Goal: Task Accomplishment & Management: Complete application form

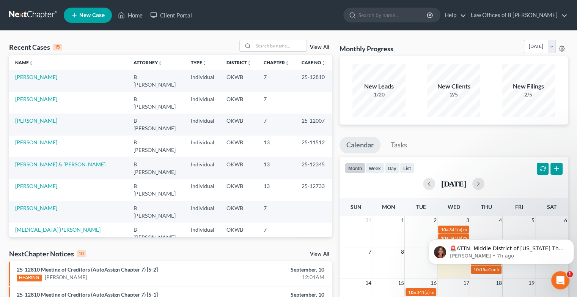
click at [34, 161] on link "[PERSON_NAME] & [PERSON_NAME]" at bounding box center [60, 164] width 90 height 6
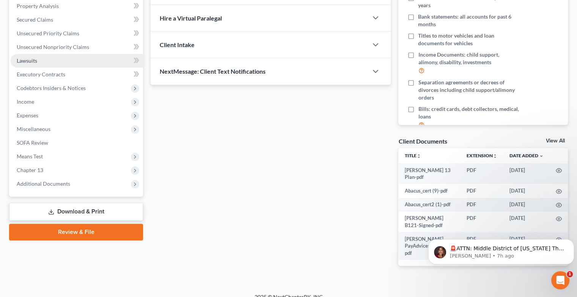
scroll to position [151, 0]
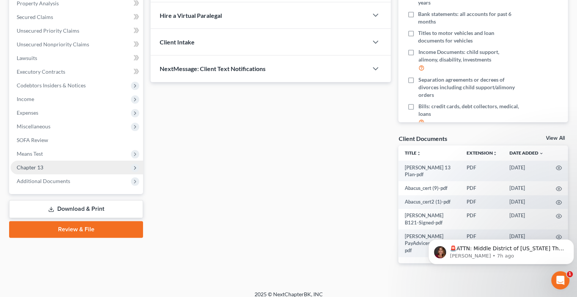
click at [35, 165] on span "Chapter 13" at bounding box center [30, 167] width 27 height 6
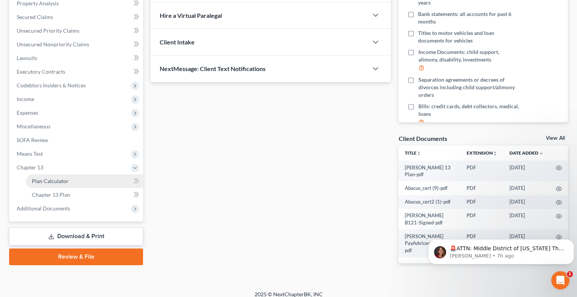
click at [61, 179] on span "Plan Calculator" at bounding box center [50, 181] width 37 height 6
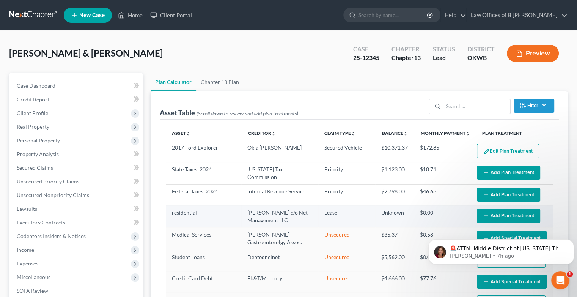
select select "59"
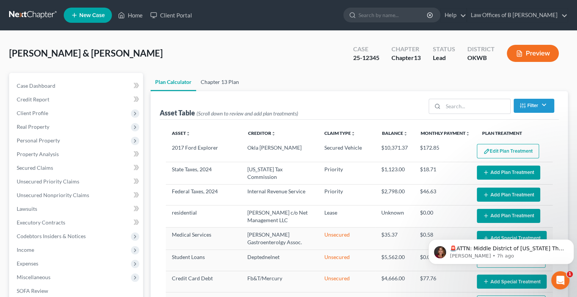
click at [229, 79] on link "Chapter 13 Plan" at bounding box center [219, 82] width 47 height 18
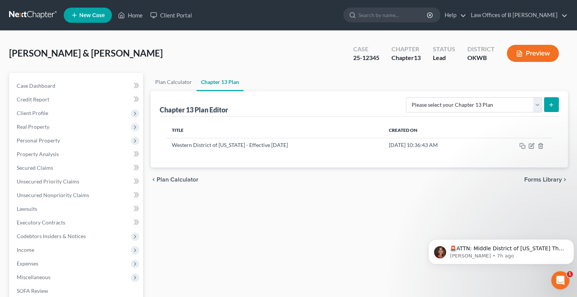
click at [555, 106] on button "submit" at bounding box center [551, 104] width 15 height 15
click at [550, 105] on icon "submit" at bounding box center [551, 105] width 6 height 6
click at [162, 84] on link "Plan Calculator" at bounding box center [174, 82] width 46 height 18
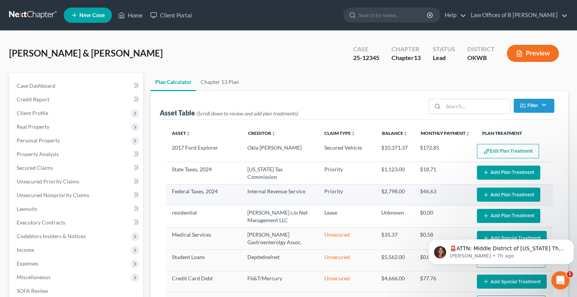
select select "59"
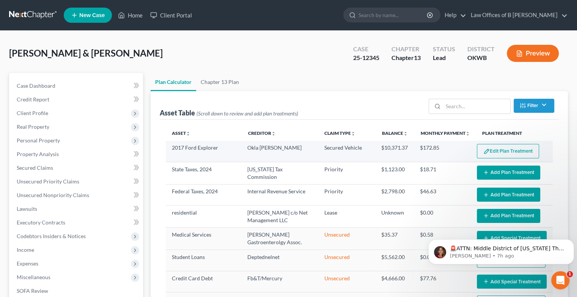
click at [499, 151] on button "Edit Plan Treatment" at bounding box center [508, 151] width 62 height 14
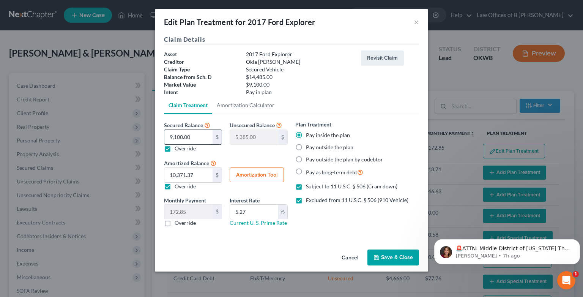
click at [204, 139] on input "9,100.00" at bounding box center [188, 137] width 48 height 14
type input "9,10"
type input "13,575.00"
type input "9,1"
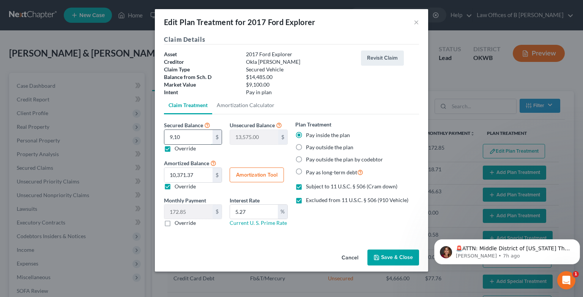
type input "14,394.00"
type input "9,"
type input "14,476.00"
type input "9"
type input "14,485.00"
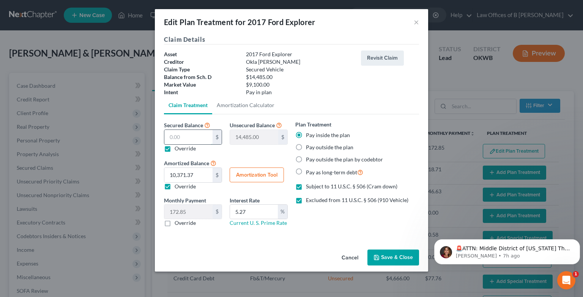
type input "1"
type input "14,484.00"
type input "12"
type input "14,473.00"
type input "126"
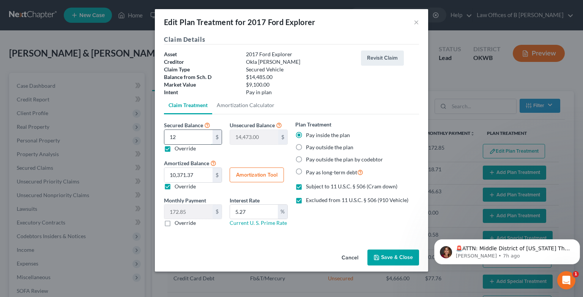
type input "14,359.00"
type input "1265"
type input "13,220.00"
type input "1,2650"
type input "1,835.00"
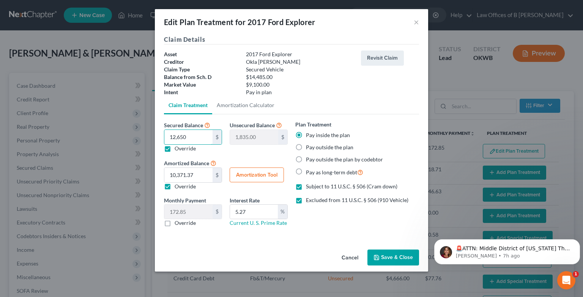
type input "12,650"
click at [267, 211] on input "5.27" at bounding box center [254, 211] width 48 height 14
click at [251, 212] on input "5.27" at bounding box center [254, 211] width 48 height 14
type input "5"
type input "10.5"
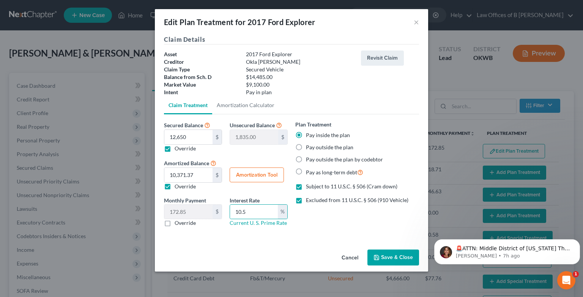
click at [256, 173] on button "Amortization Tool" at bounding box center [256, 174] width 54 height 15
type input "12,650.00"
type input "10.5"
type input "60"
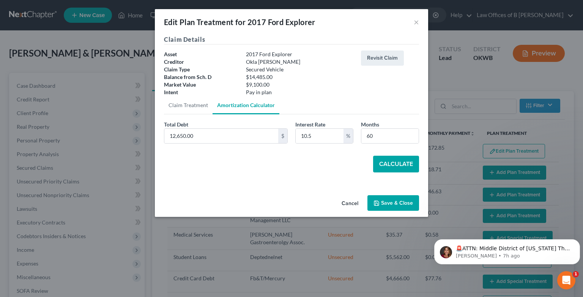
click at [401, 162] on button "Calculate" at bounding box center [396, 164] width 46 height 17
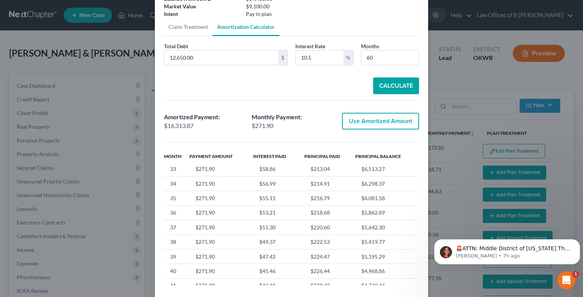
scroll to position [470, 0]
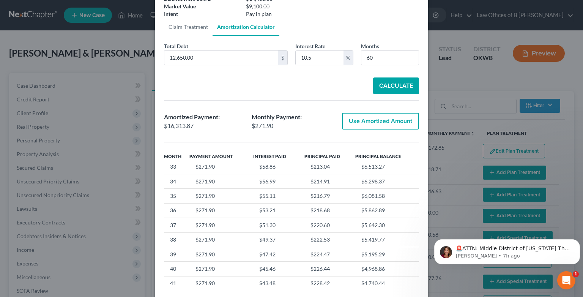
click at [448, 78] on div "Edit Plan Treatment for 2017 Ford Explorer × Claim Details Asset 2017 Ford Expl…" at bounding box center [291, 148] width 583 height 297
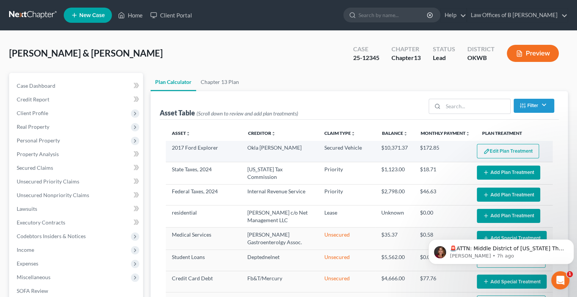
click at [486, 149] on button "Edit Plan Treatment" at bounding box center [508, 151] width 62 height 14
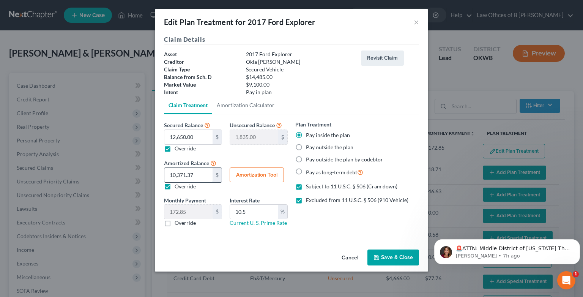
click at [195, 175] on input "10,371.37" at bounding box center [188, 175] width 48 height 14
type input "0"
click at [174, 184] on label "Override" at bounding box center [184, 186] width 21 height 8
click at [178, 184] on input "Override" at bounding box center [180, 184] width 5 height 5
checkbox input "false"
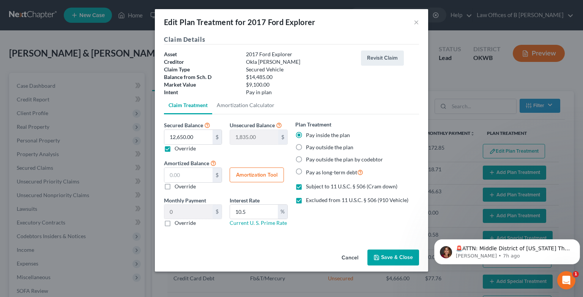
type input "210.83"
click at [253, 173] on button "Amortization Tool" at bounding box center [256, 174] width 54 height 15
type input "12,650.00"
type input "10.5"
type input "60"
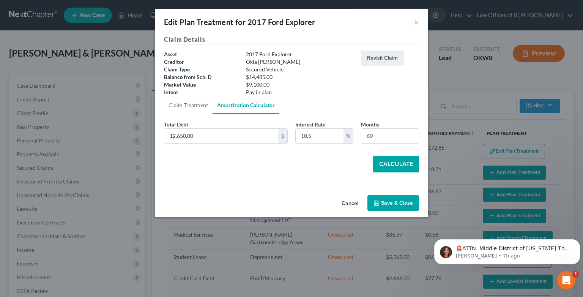
click at [389, 160] on button "Calculate" at bounding box center [396, 164] width 46 height 17
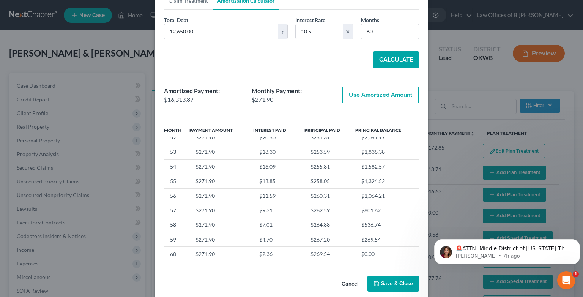
scroll to position [754, 0]
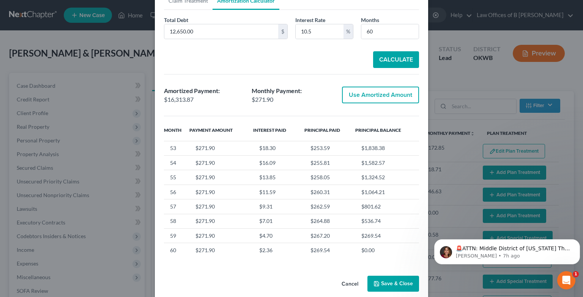
click at [383, 284] on button "Save & Close" at bounding box center [393, 283] width 52 height 16
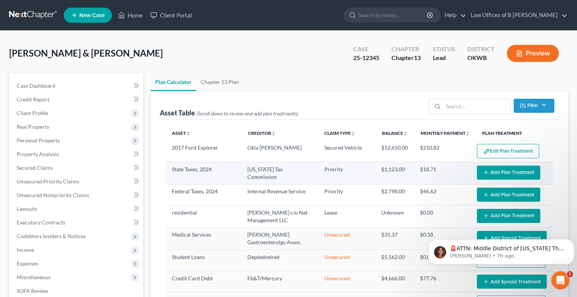
select select "59"
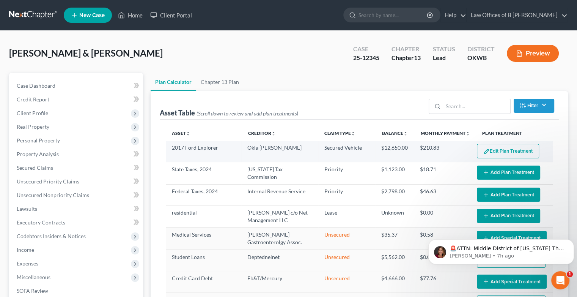
click at [486, 152] on button "Edit Plan Treatment" at bounding box center [508, 151] width 62 height 14
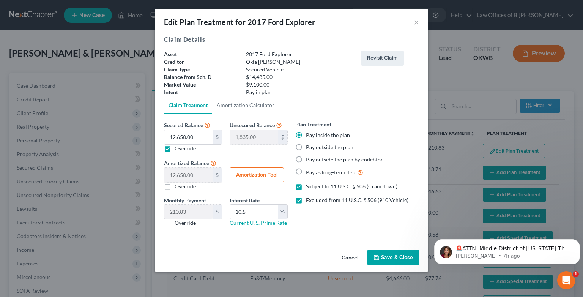
click at [381, 259] on button "Save & Close" at bounding box center [393, 257] width 52 height 16
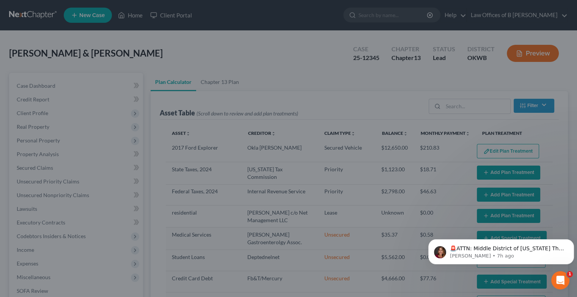
select select "59"
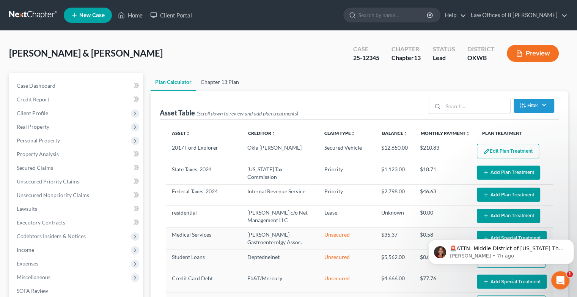
click at [212, 83] on link "Chapter 13 Plan" at bounding box center [219, 82] width 47 height 18
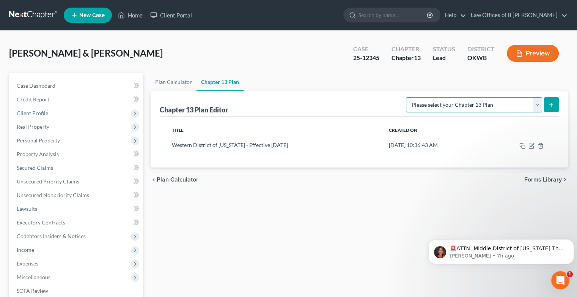
click at [536, 105] on select "Please select your Chapter 13 Plan National Form Plan - Official Form 113 Weste…" at bounding box center [474, 104] width 136 height 15
select select "2"
click at [407, 97] on select "Please select your Chapter 13 Plan National Form Plan - Official Form 113 Weste…" at bounding box center [474, 104] width 136 height 15
click at [553, 102] on icon "submit" at bounding box center [551, 105] width 6 height 6
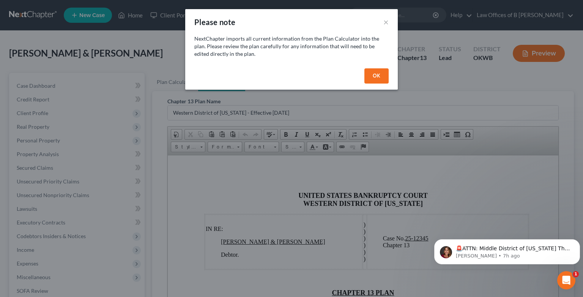
click at [378, 77] on button "OK" at bounding box center [376, 75] width 24 height 15
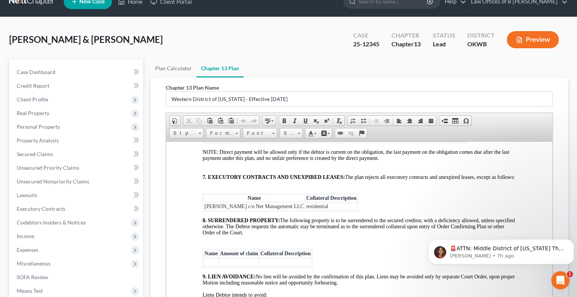
scroll to position [1558, 0]
click at [71, 182] on span "Unsecured Nonpriority Claims" at bounding box center [53, 181] width 72 height 6
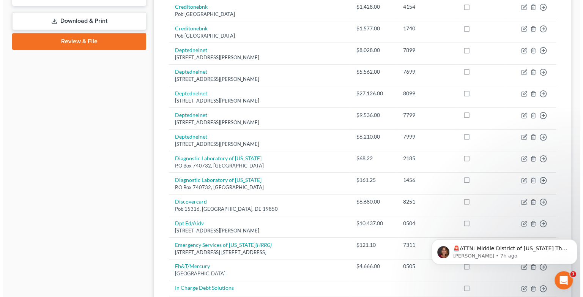
scroll to position [338, 0]
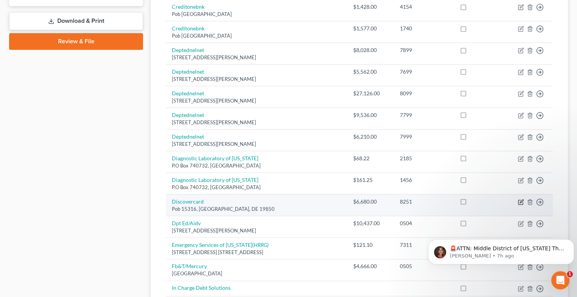
click at [520, 201] on icon "button" at bounding box center [521, 202] width 6 height 6
select select "7"
select select "2"
select select "1"
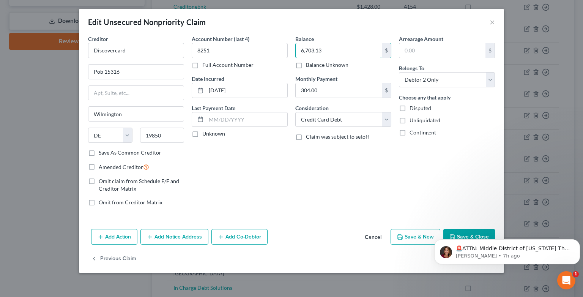
type input "6,703.13"
click at [464, 232] on body "🚨ATTN: Middle District of [US_STATE] The court has added a new Credit Counselin…" at bounding box center [507, 249] width 146 height 47
click at [388, 158] on div "Balance 6,703.13 $ Balance Unknown Balance Undetermined 6,703.13 $ Balance Unkn…" at bounding box center [343, 123] width 104 height 177
click at [484, 255] on p "[PERSON_NAME] • 7h ago" at bounding box center [513, 255] width 115 height 7
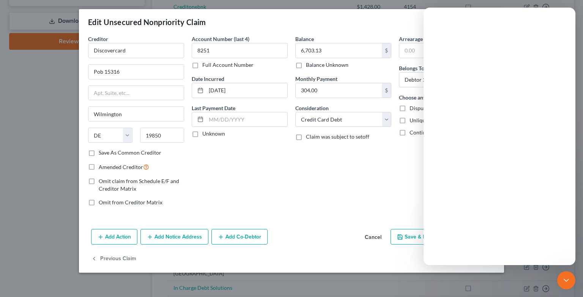
scroll to position [0, 0]
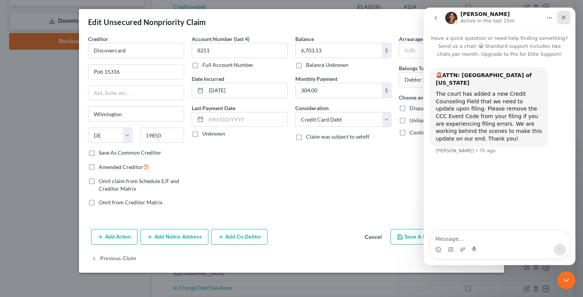
click at [561, 17] on icon "Close" at bounding box center [563, 17] width 6 height 6
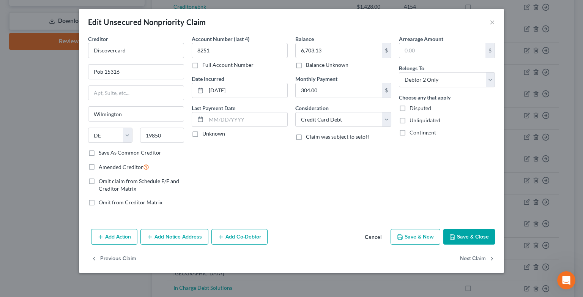
click at [462, 233] on button "Save & Close" at bounding box center [469, 237] width 52 height 16
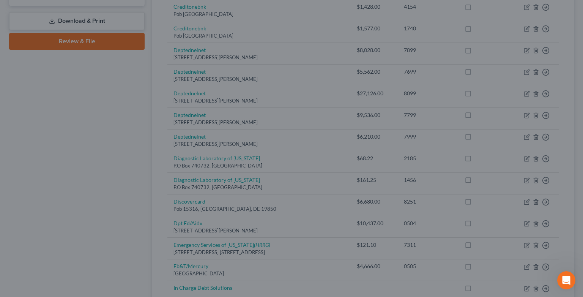
type input "0"
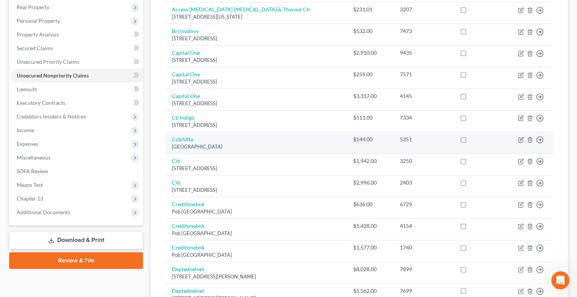
scroll to position [119, 0]
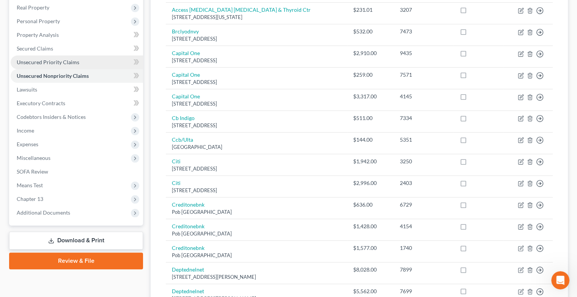
click at [49, 66] on link "Unsecured Priority Claims" at bounding box center [77, 62] width 132 height 14
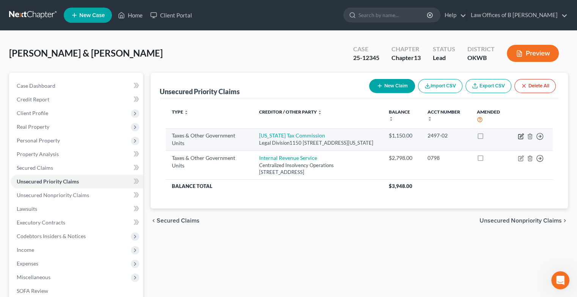
click at [520, 137] on icon "button" at bounding box center [521, 135] width 3 height 3
select select "2"
select select "37"
select select "2"
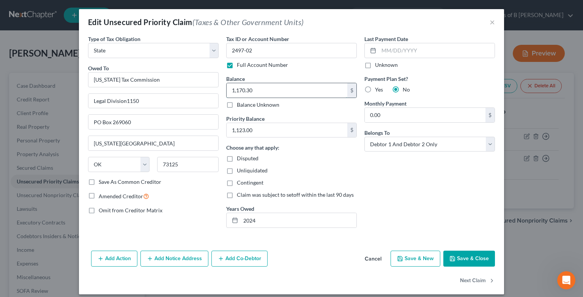
type input "1,170.30"
type input "1,169.15"
click at [457, 257] on button "Save & Close" at bounding box center [469, 258] width 52 height 16
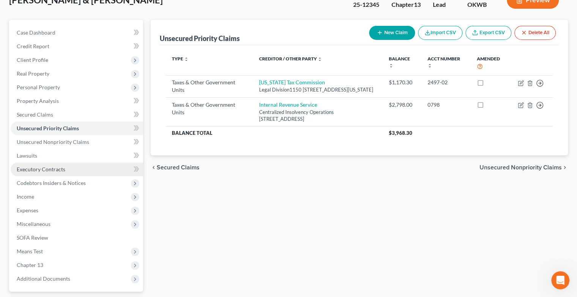
scroll to position [53, 0]
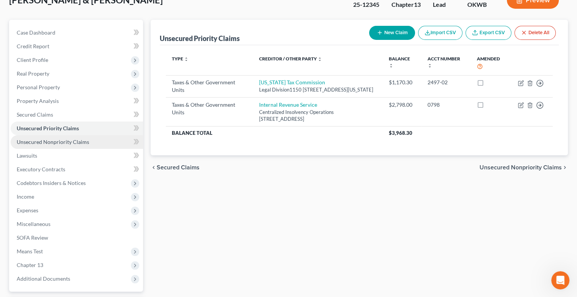
click at [67, 140] on span "Unsecured Nonpriority Claims" at bounding box center [53, 141] width 72 height 6
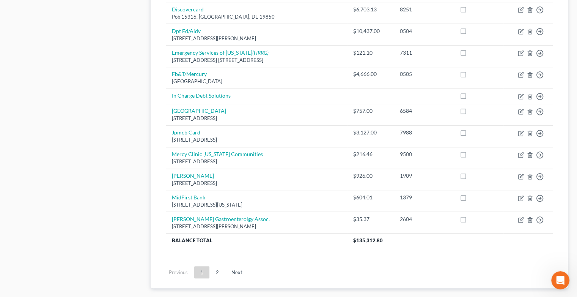
scroll to position [532, 0]
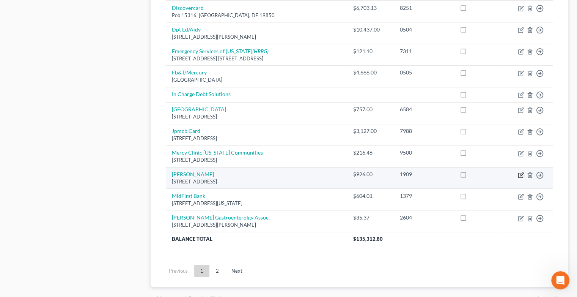
click at [522, 173] on icon "button" at bounding box center [521, 175] width 6 height 6
select select "46"
select select "2"
select select "0"
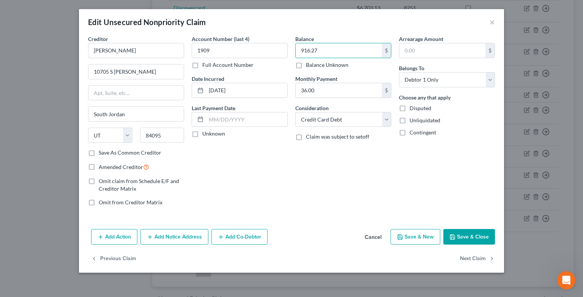
type input "916.27"
click at [460, 231] on button "Save & Close" at bounding box center [469, 237] width 52 height 16
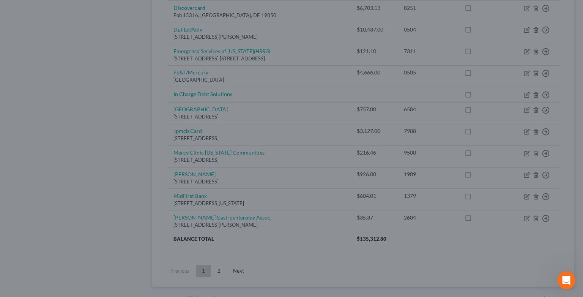
type input "0"
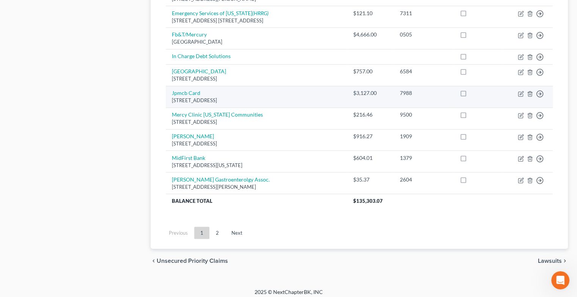
scroll to position [572, 0]
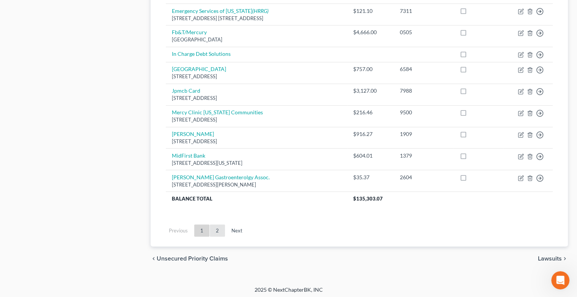
click at [217, 228] on link "2" at bounding box center [217, 230] width 15 height 12
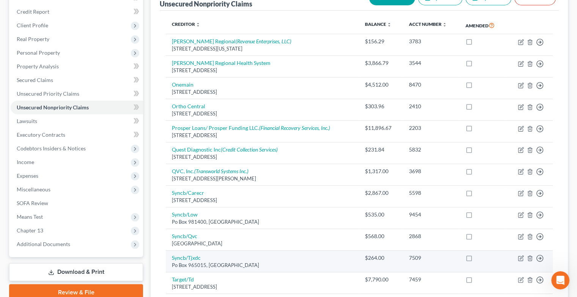
scroll to position [86, 0]
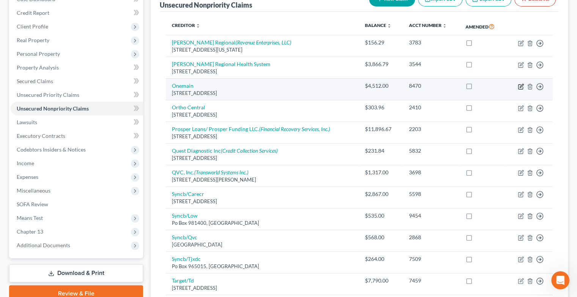
click at [520, 87] on icon "button" at bounding box center [521, 86] width 6 height 6
select select "21"
select select "0"
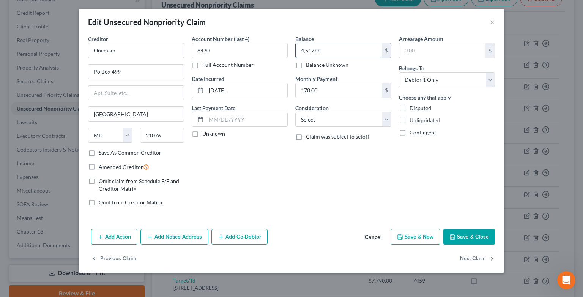
click at [326, 51] on input "4,512.00" at bounding box center [338, 50] width 86 height 14
type input "5,020.91"
click at [456, 231] on button "Save & Close" at bounding box center [469, 237] width 52 height 16
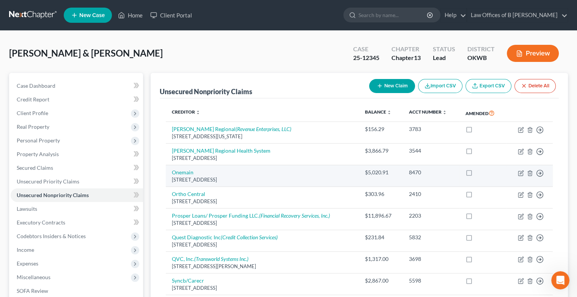
scroll to position [212, 0]
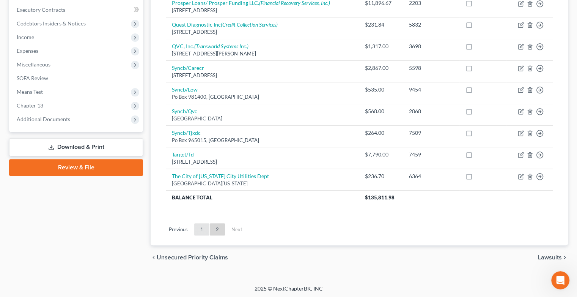
click at [203, 227] on link "1" at bounding box center [201, 229] width 15 height 12
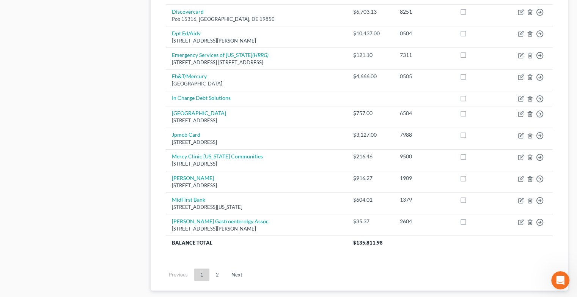
scroll to position [572, 0]
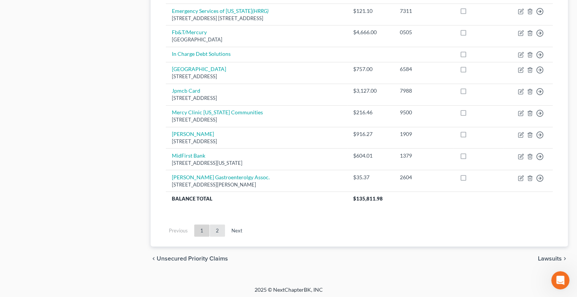
click at [216, 226] on link "2" at bounding box center [217, 230] width 15 height 12
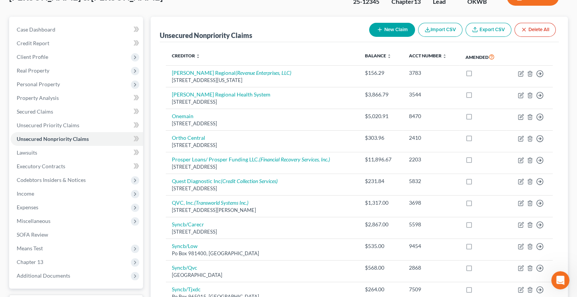
scroll to position [0, 0]
